Goal: Information Seeking & Learning: Compare options

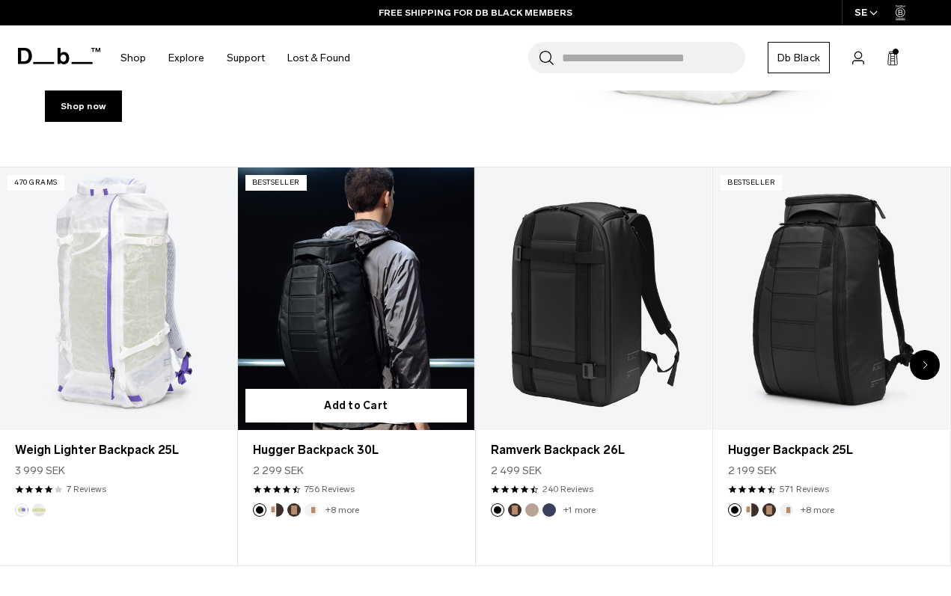
scroll to position [432, 0]
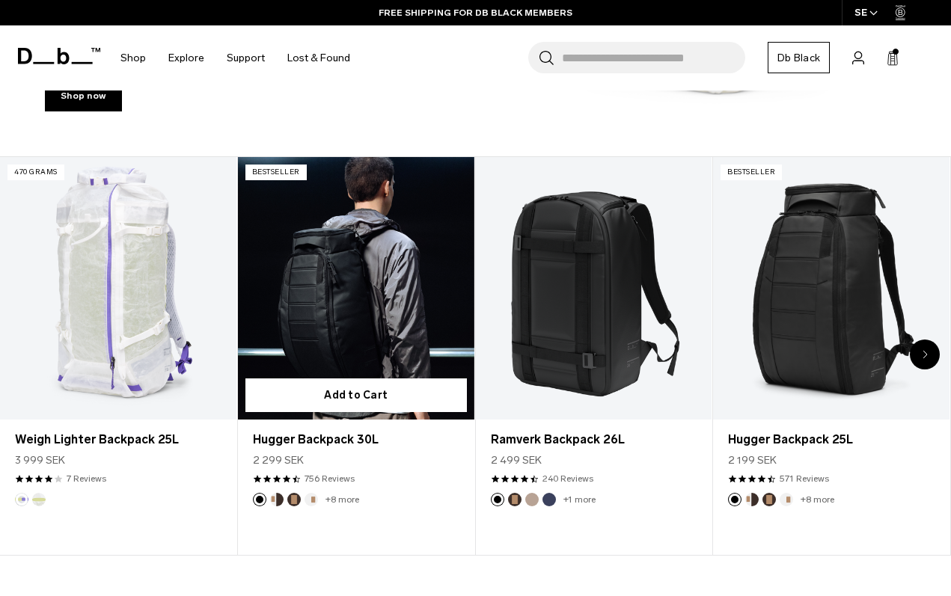
click at [366, 331] on link "Hugger Backpack 30L" at bounding box center [356, 288] width 236 height 263
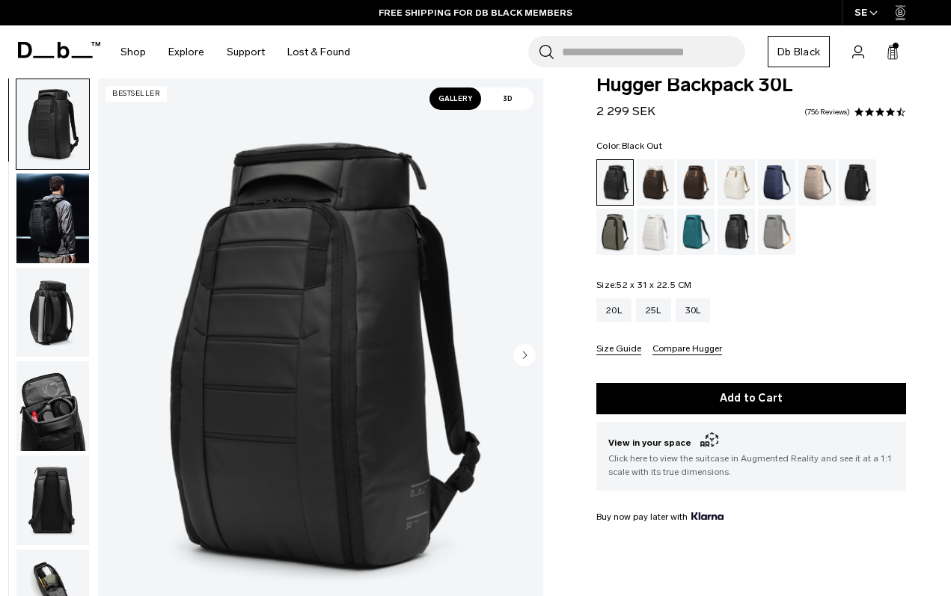
click at [518, 102] on span "3D" at bounding box center [507, 99] width 52 height 22
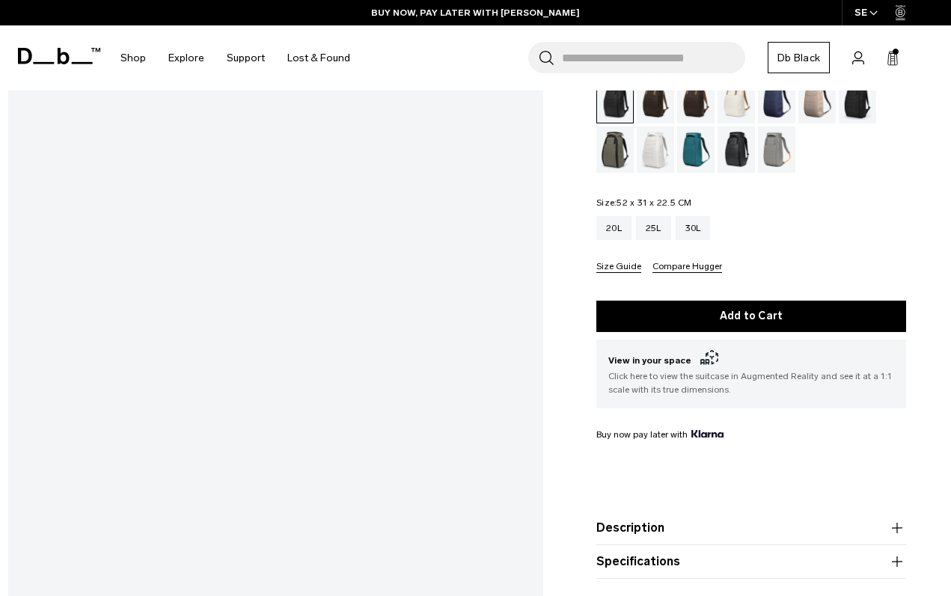
scroll to position [130, 0]
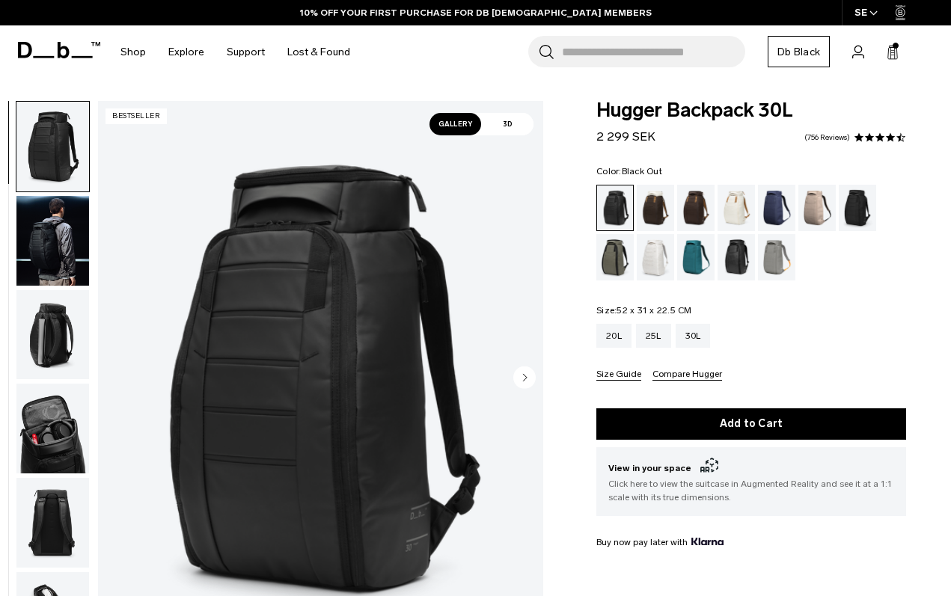
scroll to position [130, 0]
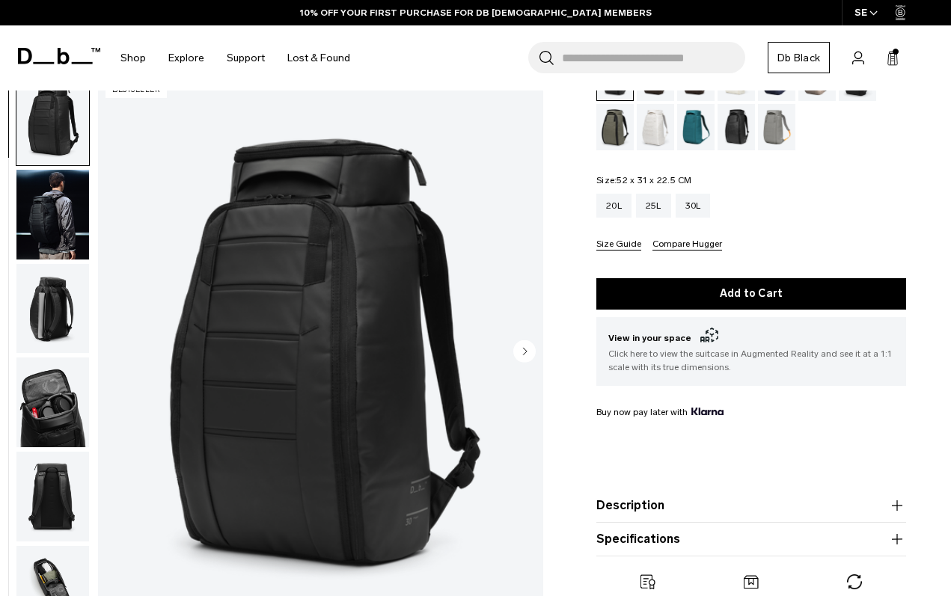
click at [61, 247] on img "button" at bounding box center [52, 215] width 73 height 90
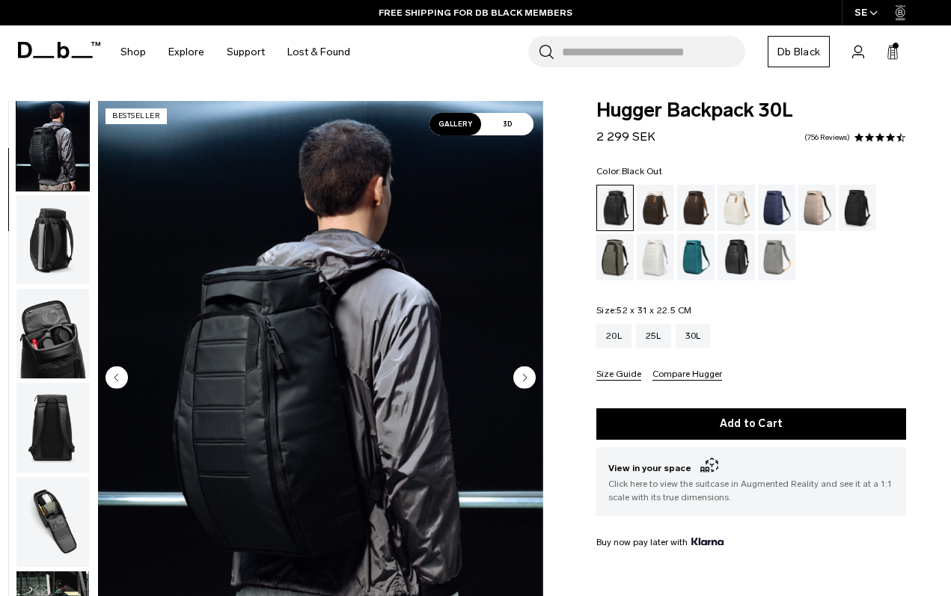
scroll to position [0, 0]
click at [664, 198] on div "Cappuccino" at bounding box center [656, 208] width 38 height 46
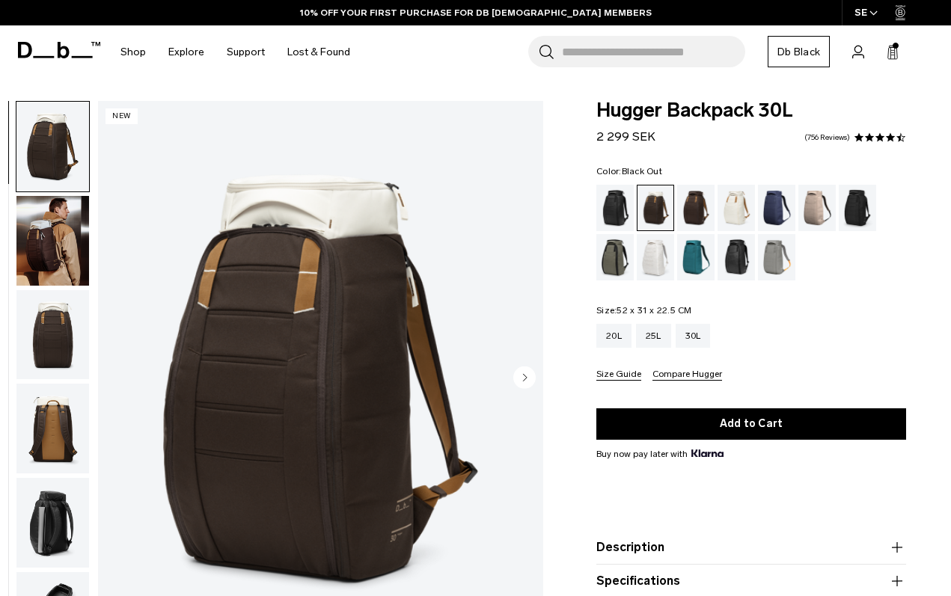
click at [621, 217] on div "Black Out" at bounding box center [615, 208] width 38 height 46
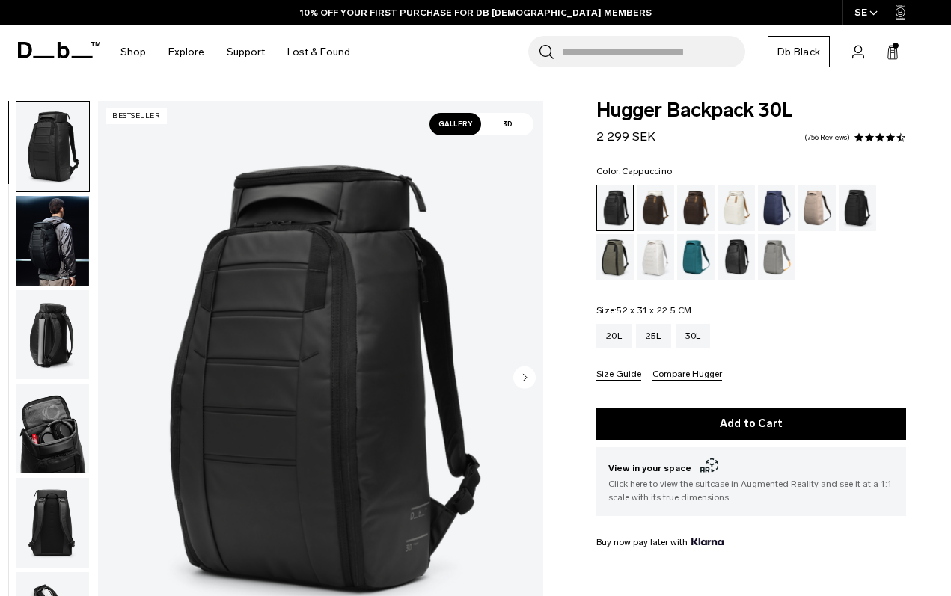
click at [658, 206] on div "Cappuccino" at bounding box center [656, 208] width 38 height 46
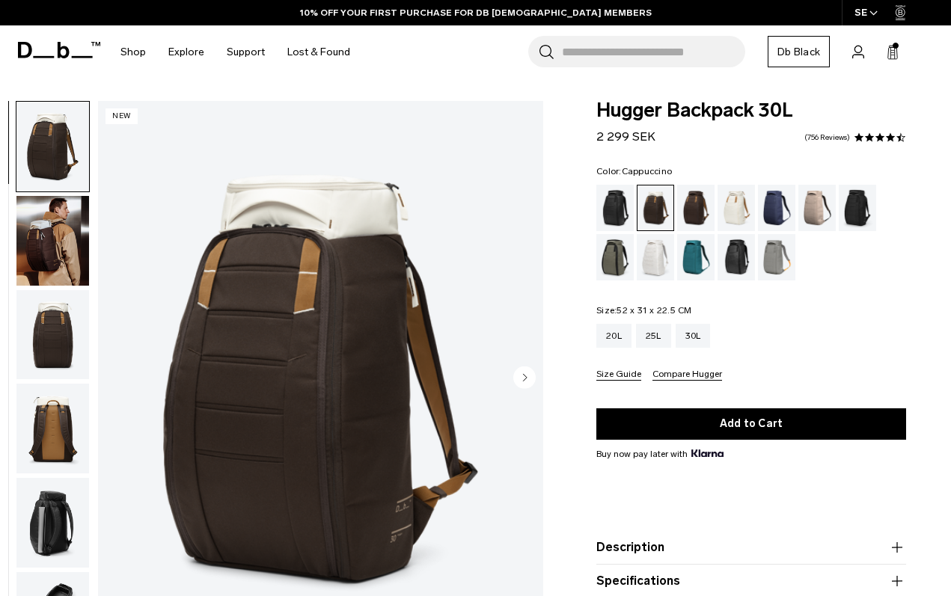
click at [77, 234] on img "button" at bounding box center [52, 241] width 73 height 90
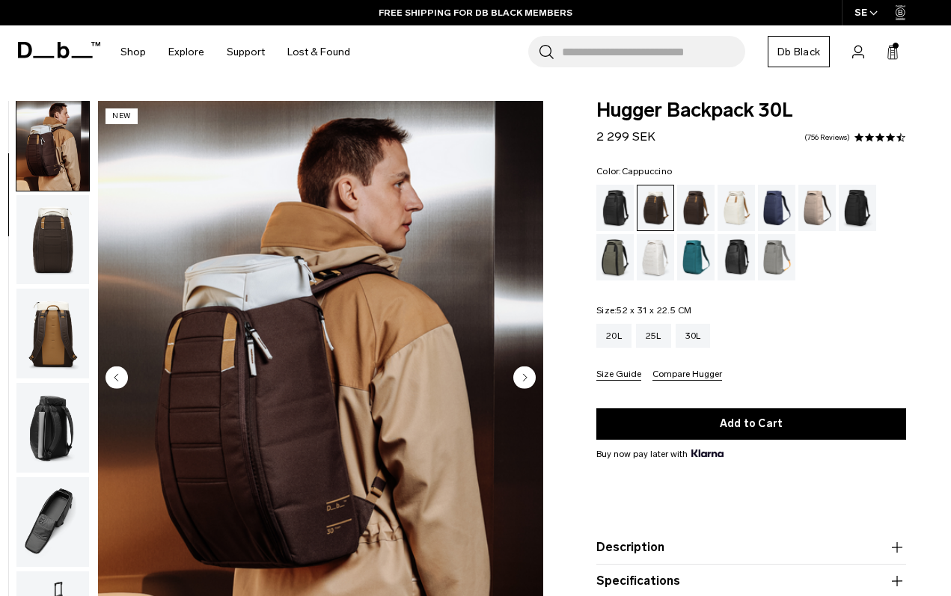
click at [77, 234] on img "button" at bounding box center [52, 240] width 73 height 90
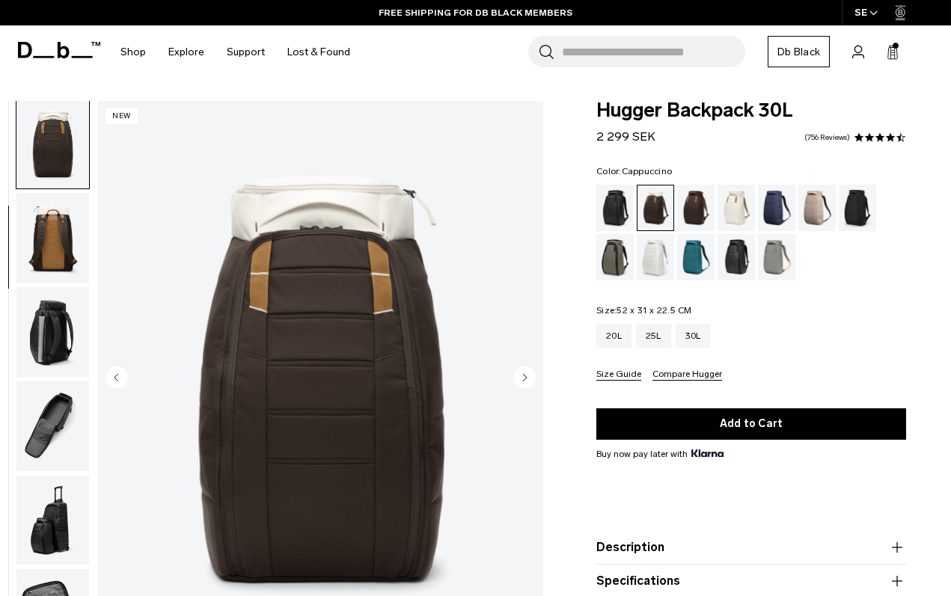
click at [74, 262] on img "button" at bounding box center [52, 238] width 73 height 90
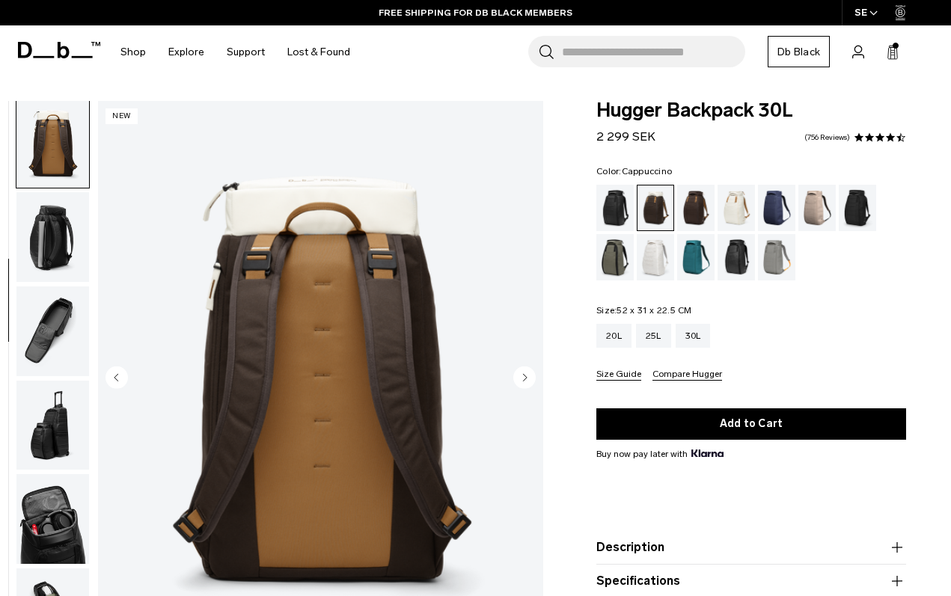
click at [74, 262] on img "button" at bounding box center [52, 237] width 73 height 90
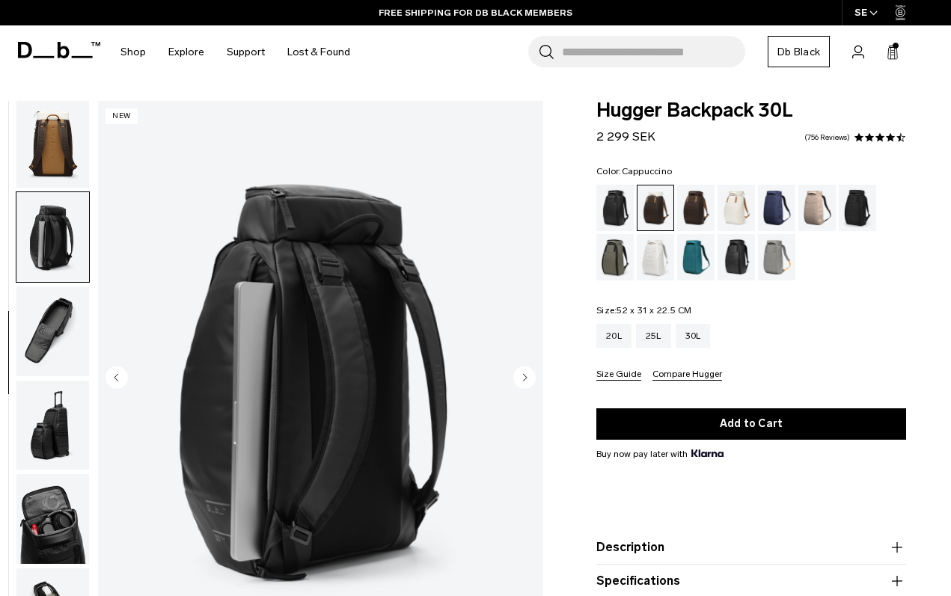
scroll to position [381, 0]
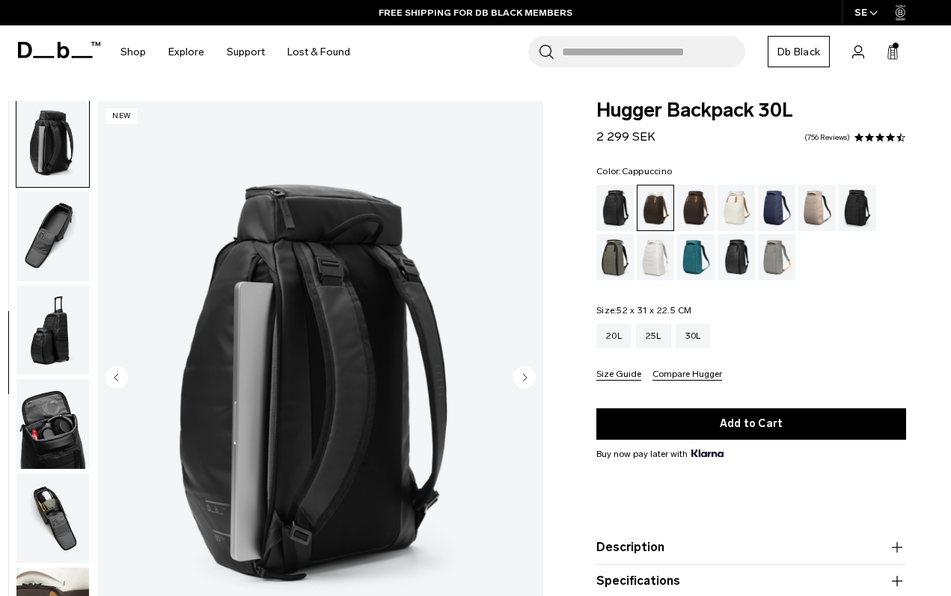
click at [70, 273] on img "button" at bounding box center [52, 237] width 73 height 90
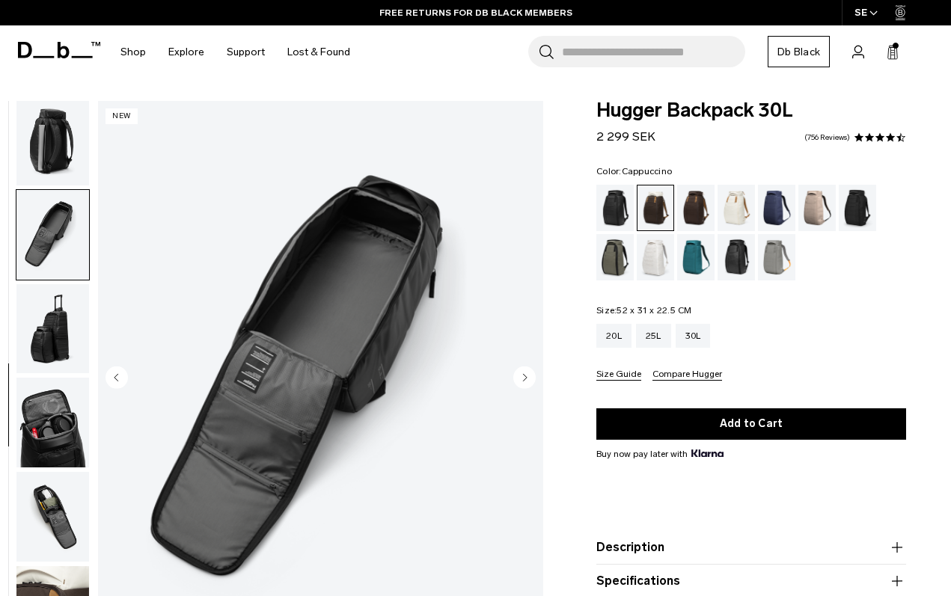
click at [63, 333] on img "button" at bounding box center [52, 329] width 73 height 90
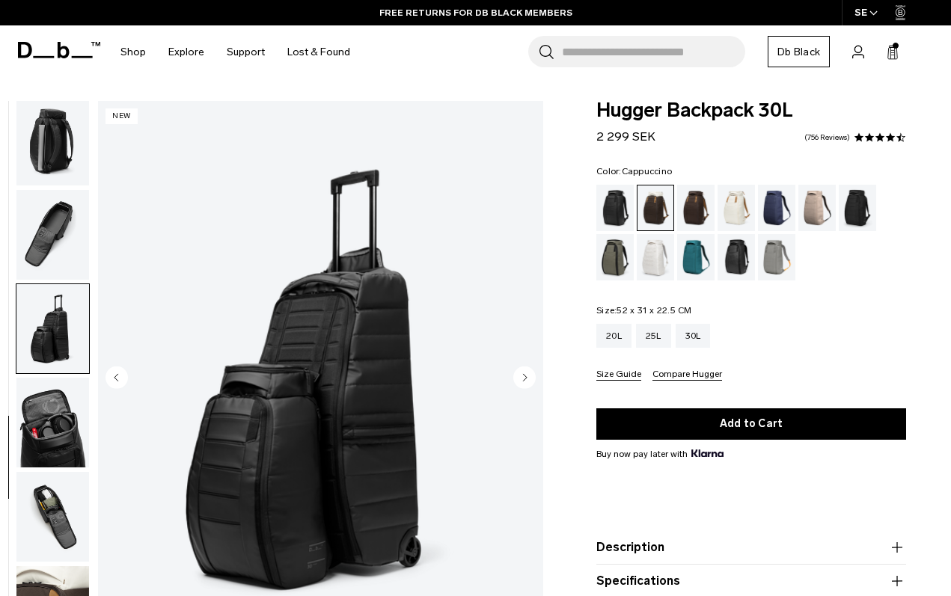
click at [35, 414] on img "button" at bounding box center [52, 423] width 73 height 90
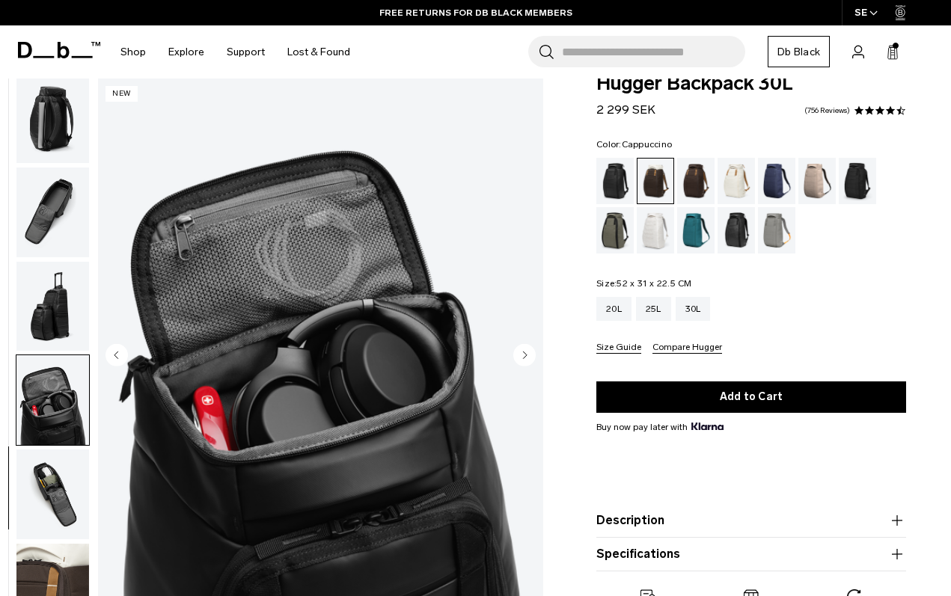
scroll to position [33, 0]
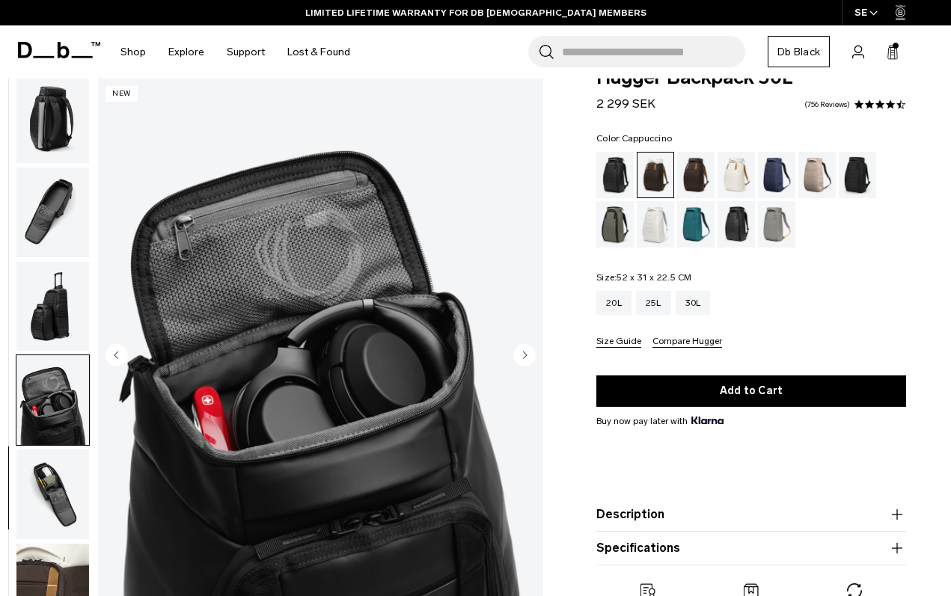
click at [46, 477] on img "button" at bounding box center [52, 495] width 73 height 90
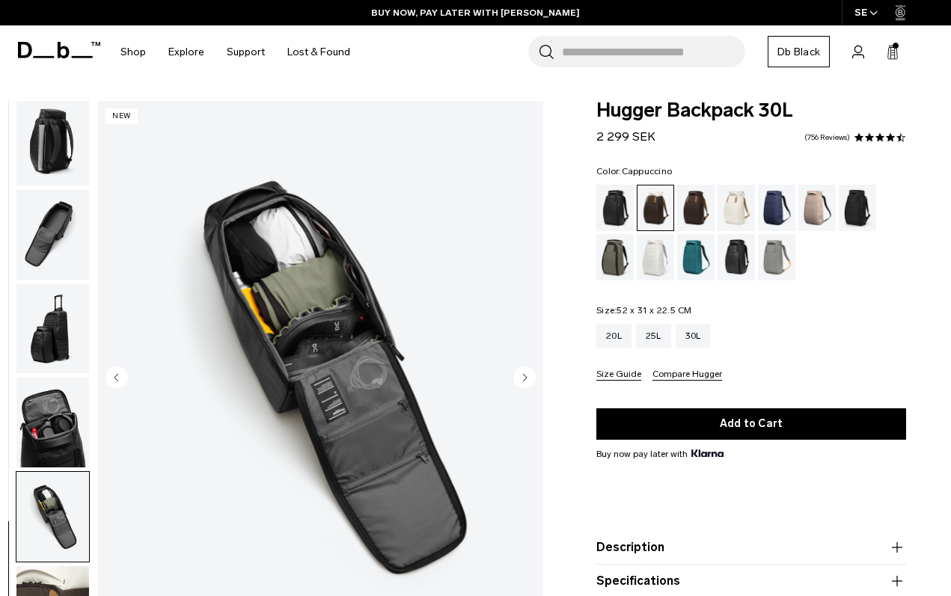
scroll to position [0, 0]
click at [601, 249] on div "Forest Green" at bounding box center [615, 257] width 38 height 46
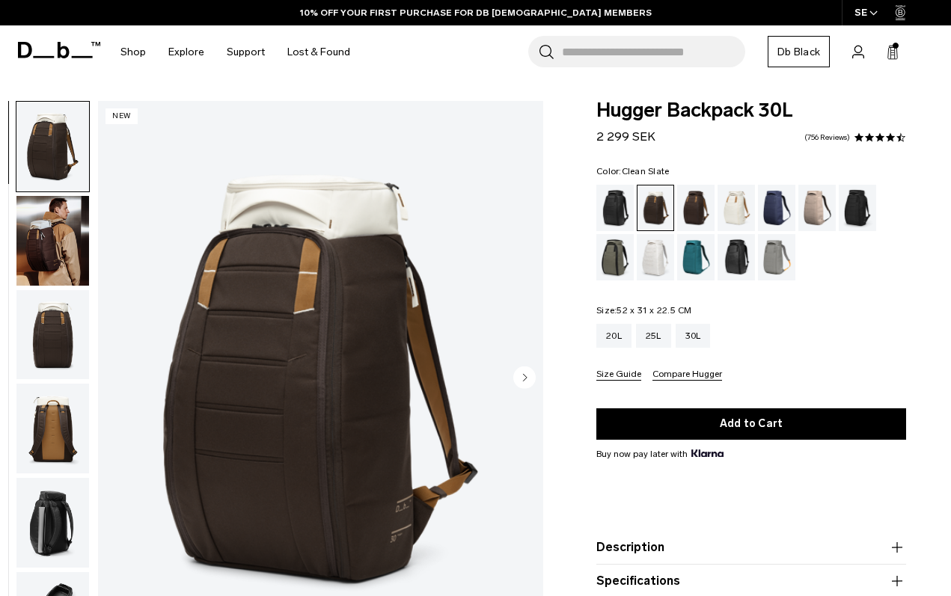
click at [620, 206] on div "Black Out" at bounding box center [615, 208] width 38 height 46
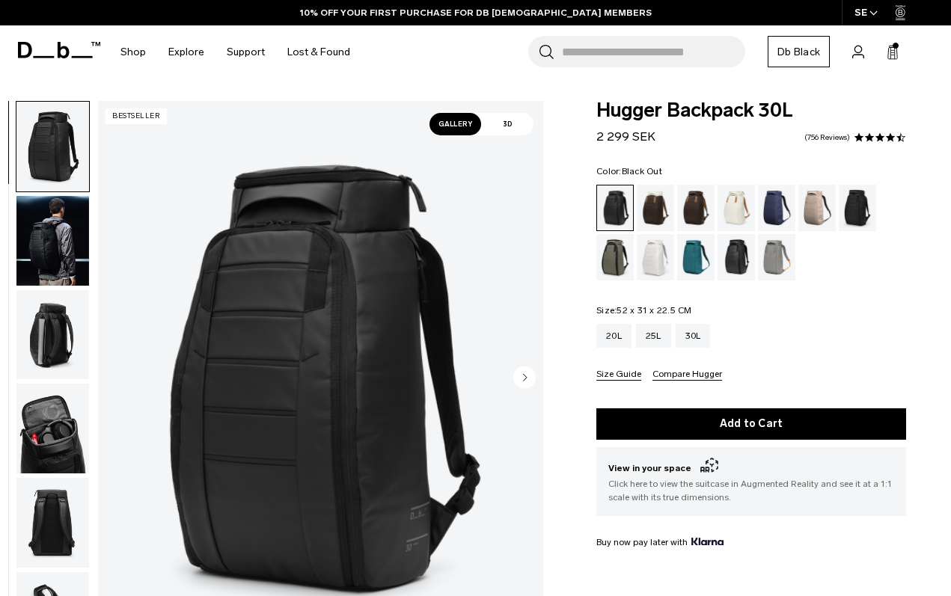
click at [65, 263] on img "button" at bounding box center [52, 241] width 73 height 90
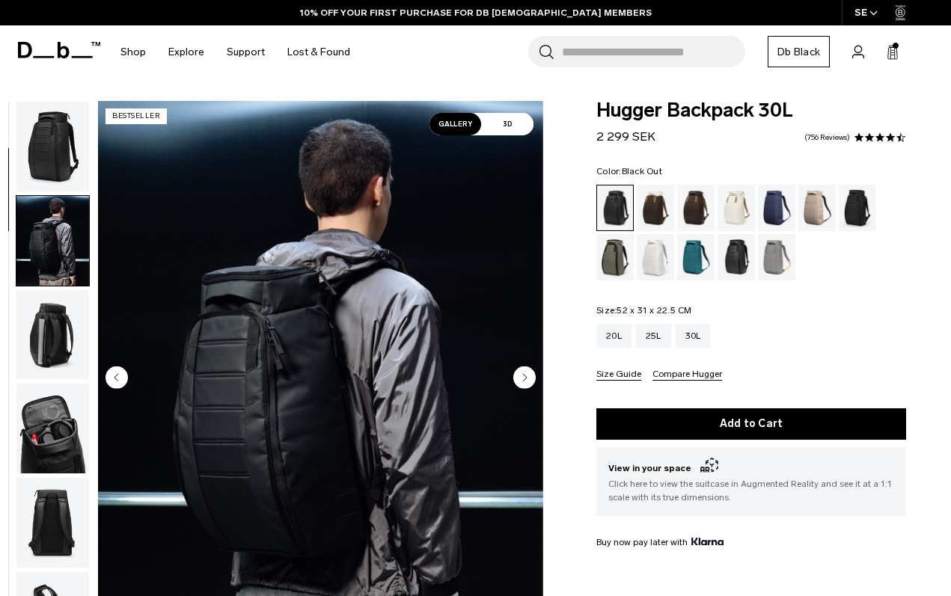
scroll to position [95, 0]
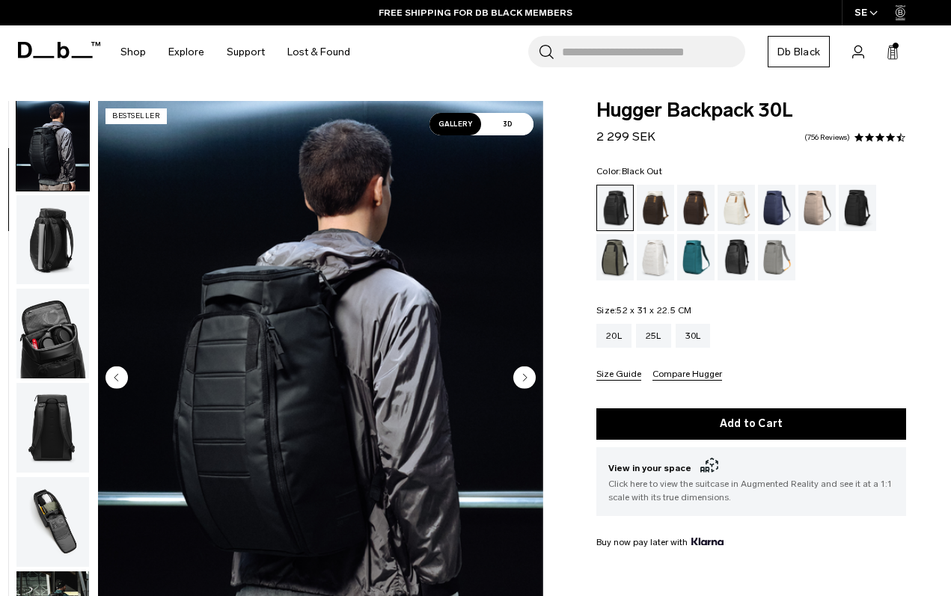
click at [44, 371] on img "button" at bounding box center [52, 334] width 73 height 90
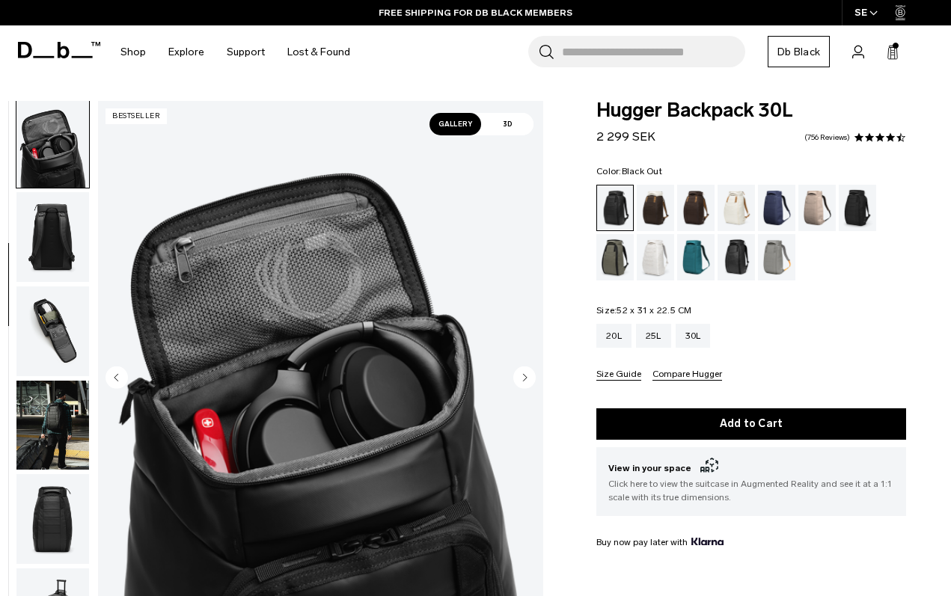
click at [44, 371] on img "button" at bounding box center [52, 332] width 73 height 90
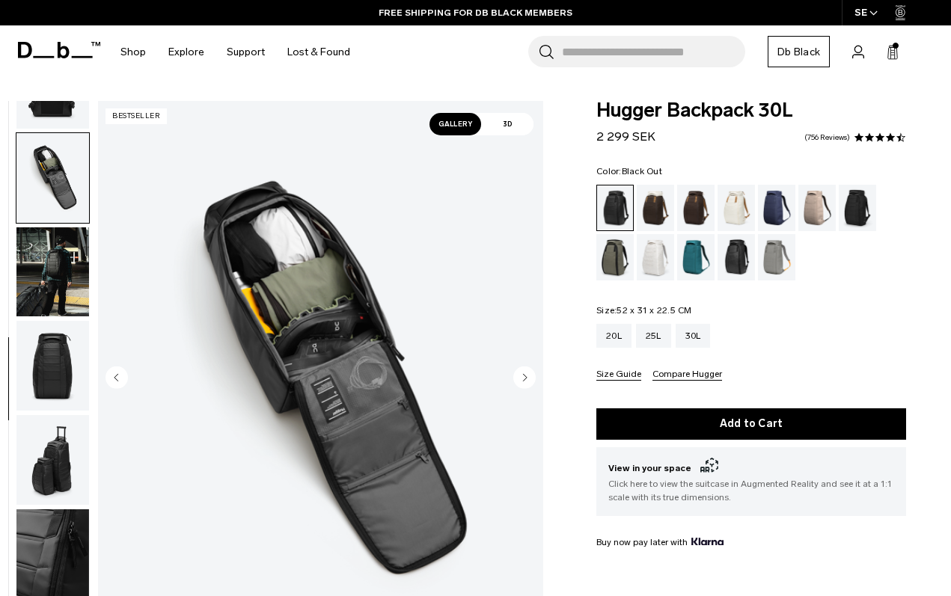
scroll to position [476, 0]
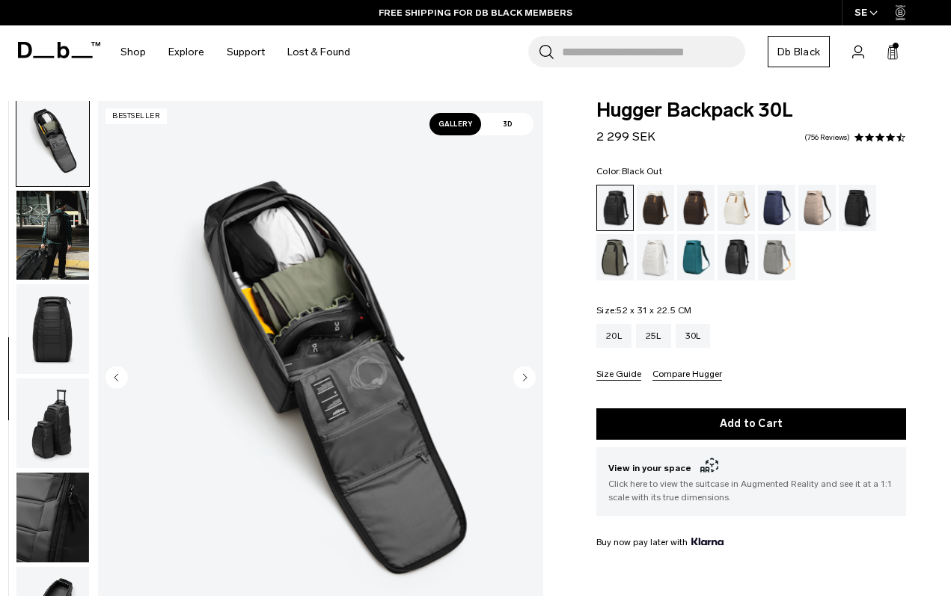
click at [44, 371] on img "button" at bounding box center [52, 329] width 73 height 90
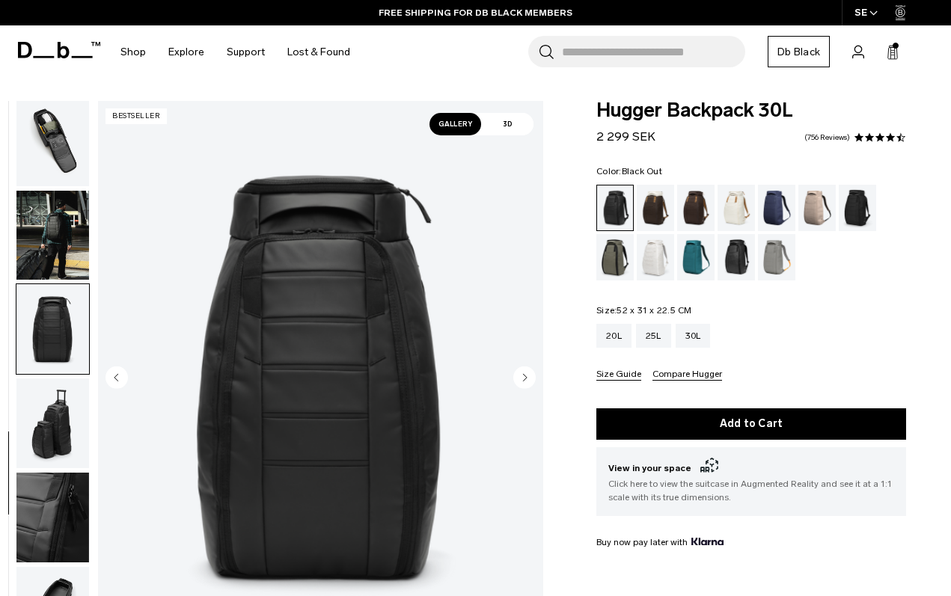
scroll to position [489, 0]
click at [82, 232] on img "button" at bounding box center [52, 235] width 73 height 90
